Goal: Task Accomplishment & Management: Use online tool/utility

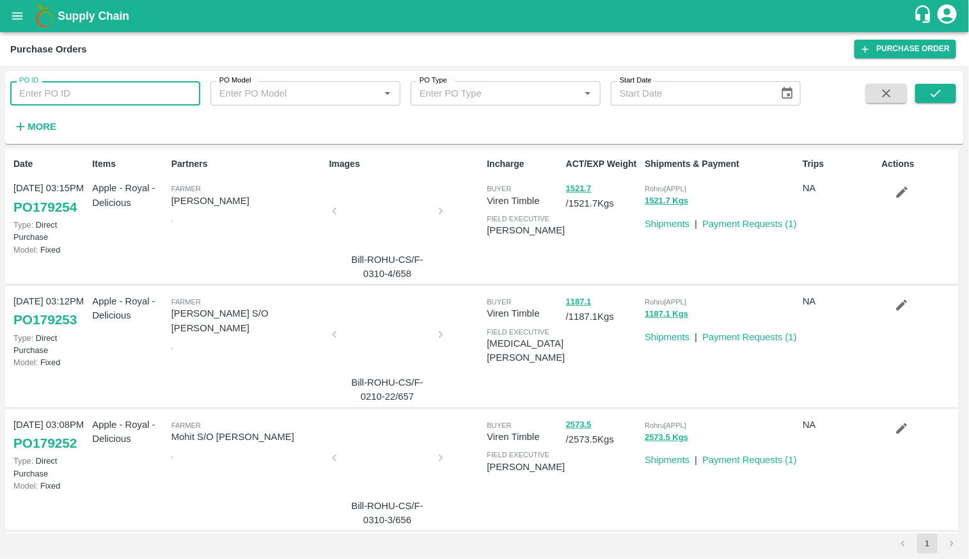
click at [138, 91] on input "PO ID" at bounding box center [105, 93] width 190 height 24
type input "167444"
click at [940, 102] on button "submit" at bounding box center [936, 93] width 41 height 19
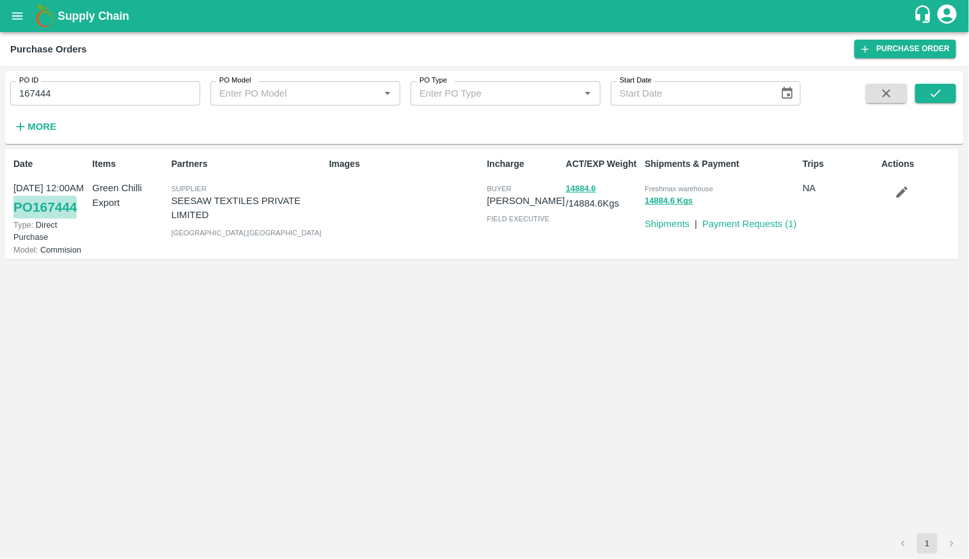
click at [41, 207] on link "PO 167444" at bounding box center [44, 207] width 63 height 23
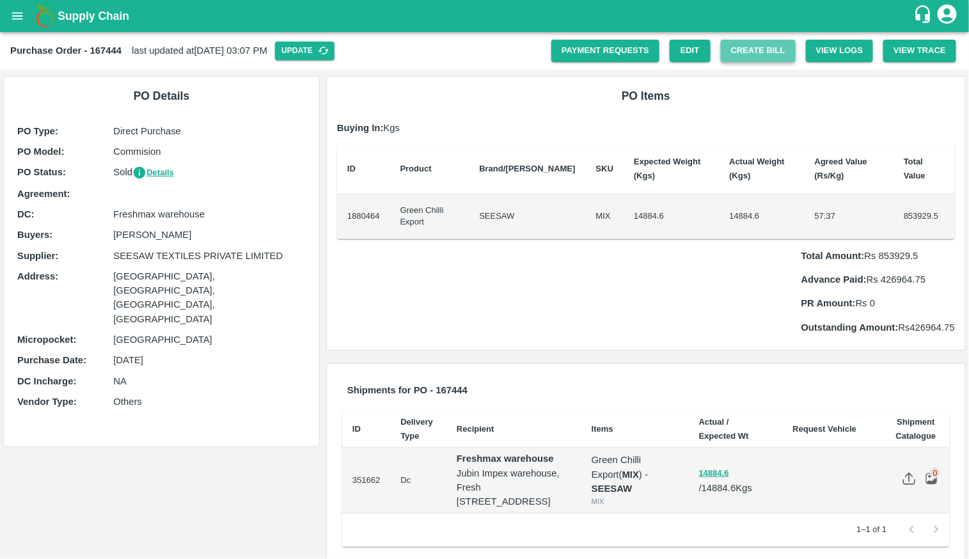
click at [774, 51] on button "Create Bill" at bounding box center [758, 51] width 75 height 22
click at [778, 54] on button "Create Bill" at bounding box center [758, 51] width 75 height 22
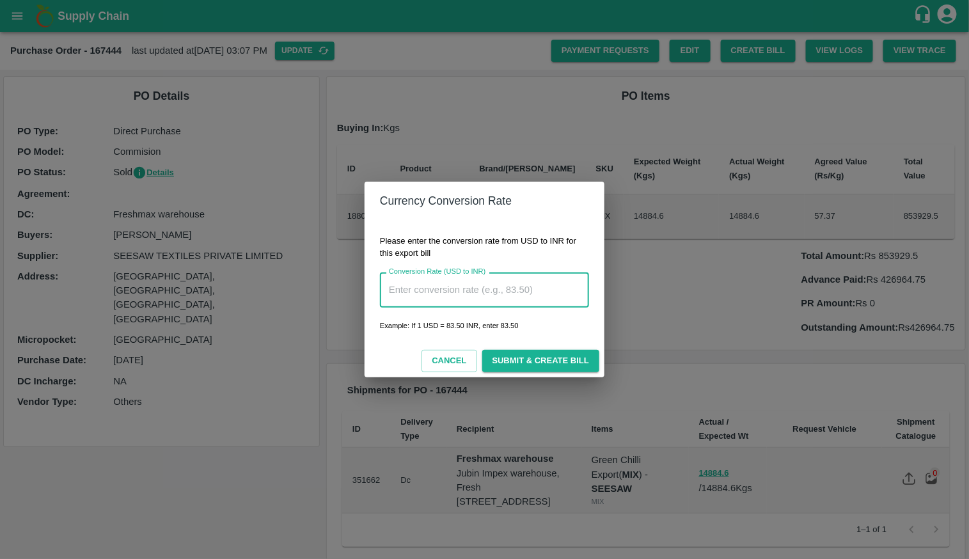
click at [553, 282] on input "Conversion Rate (USD to INR)" at bounding box center [484, 290] width 209 height 35
type input "87"
click at [562, 358] on button "Submit & Create Bill" at bounding box center [540, 361] width 117 height 22
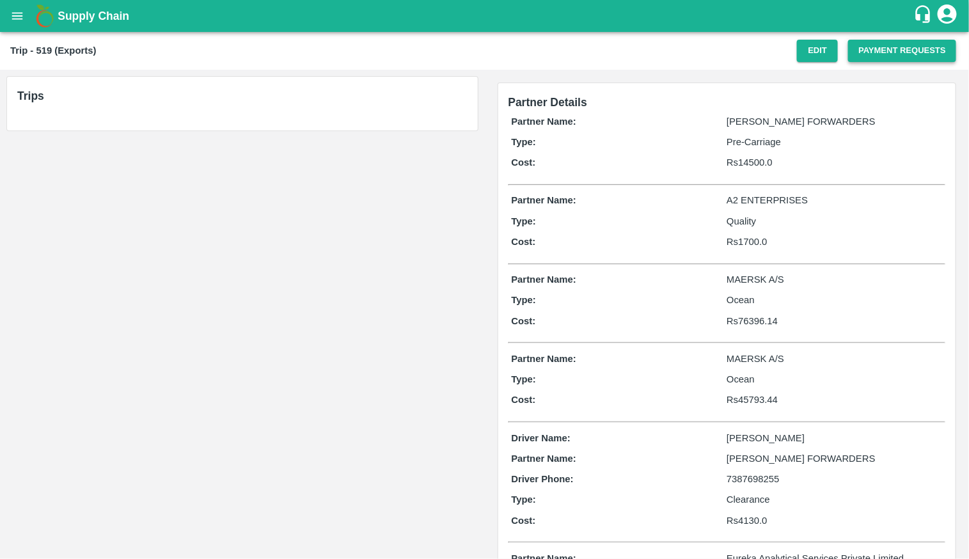
click at [900, 42] on button "Payment Requests" at bounding box center [902, 51] width 108 height 22
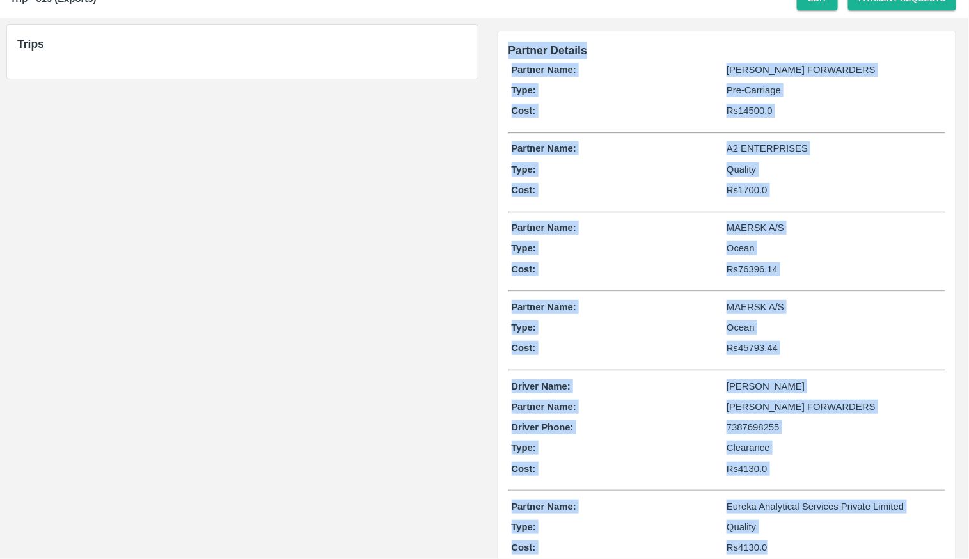
scroll to position [82, 0]
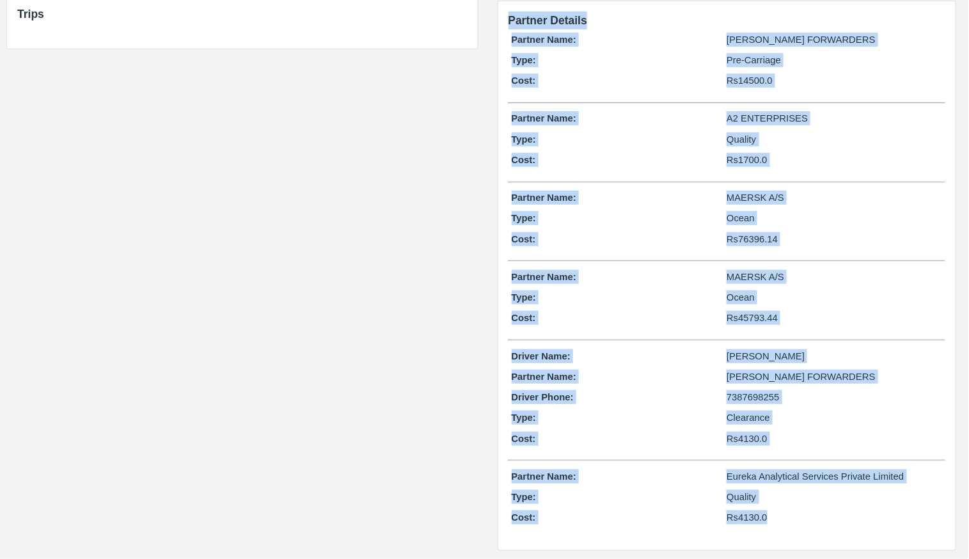
drag, startPoint x: 504, startPoint y: 101, endPoint x: 844, endPoint y: 527, distance: 544.8
click at [844, 527] on div "Partner Details Partner Name: SHUBHAM FORWARDERS Type: Pre-Carriage Cost: Rs 14…" at bounding box center [727, 275] width 458 height 549
copy div "Partner Details Partner Name: SHUBHAM FORWARDERS Type: Pre-Carriage Cost: Rs 14…"
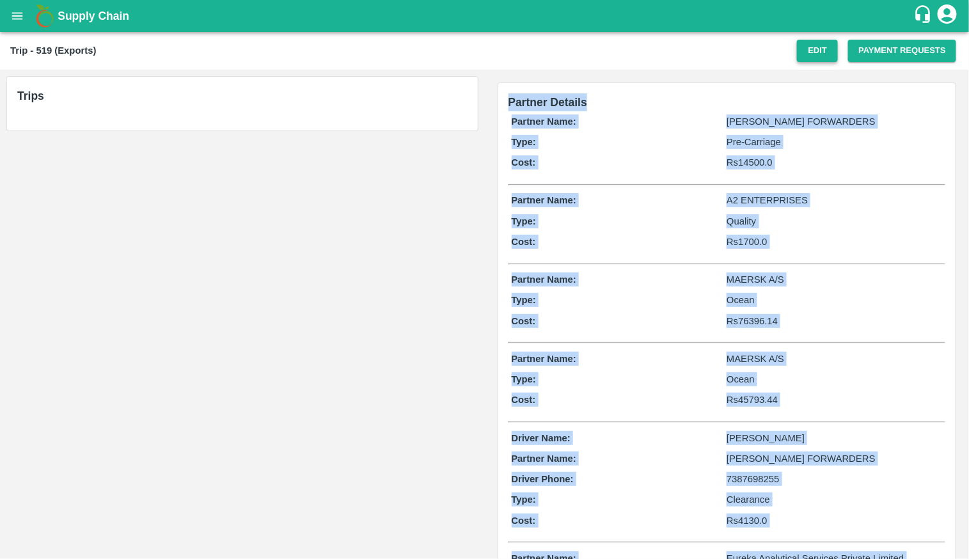
click at [810, 52] on button "Edit" at bounding box center [817, 51] width 41 height 22
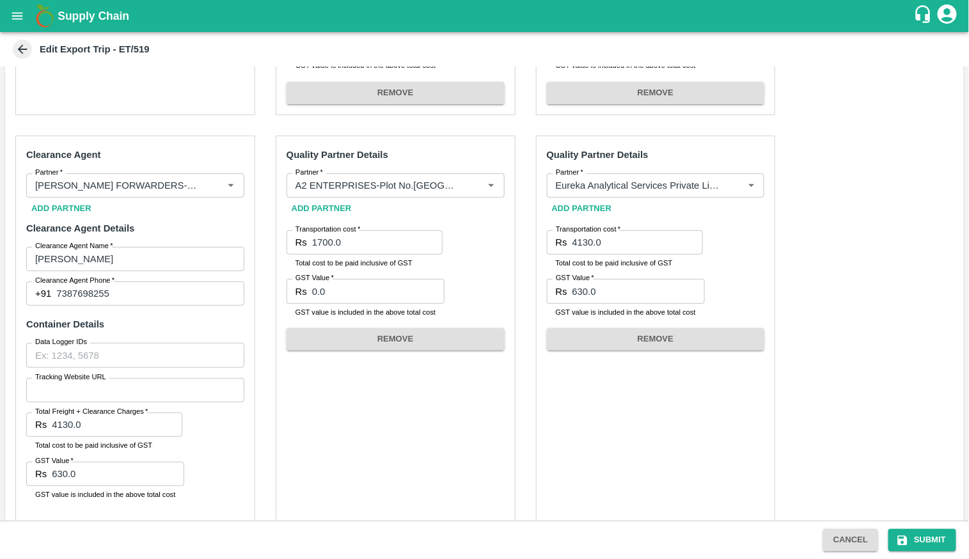
scroll to position [394, 0]
